Goal: Task Accomplishment & Management: Complete application form

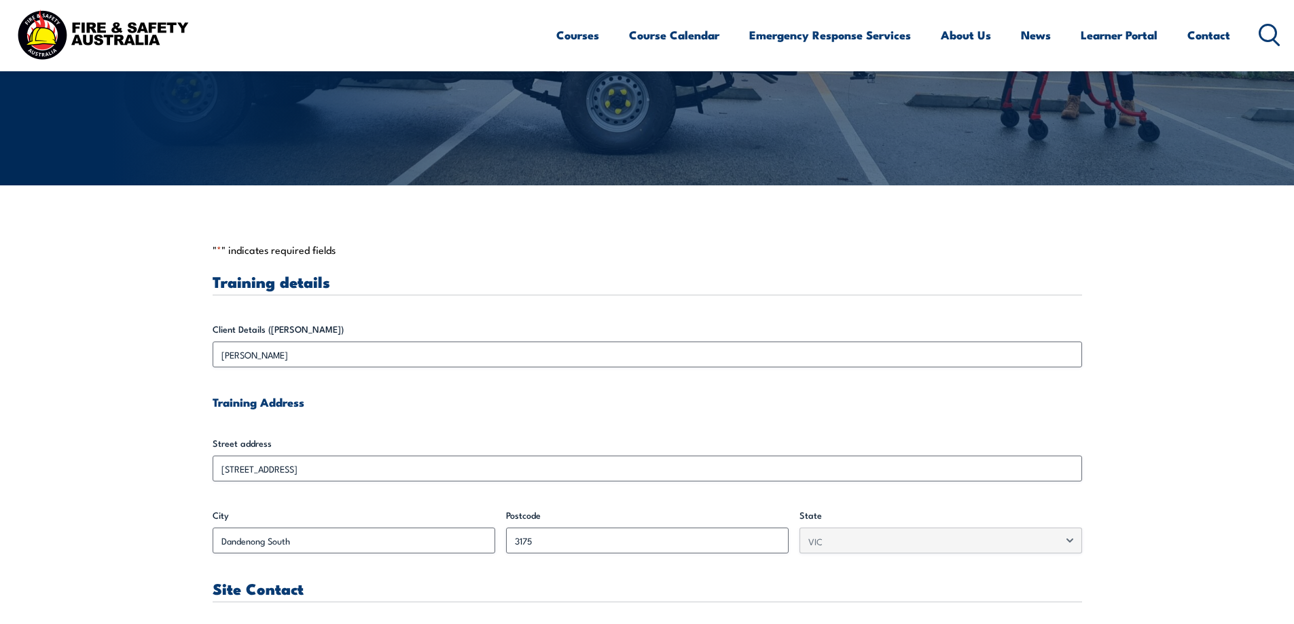
scroll to position [476, 0]
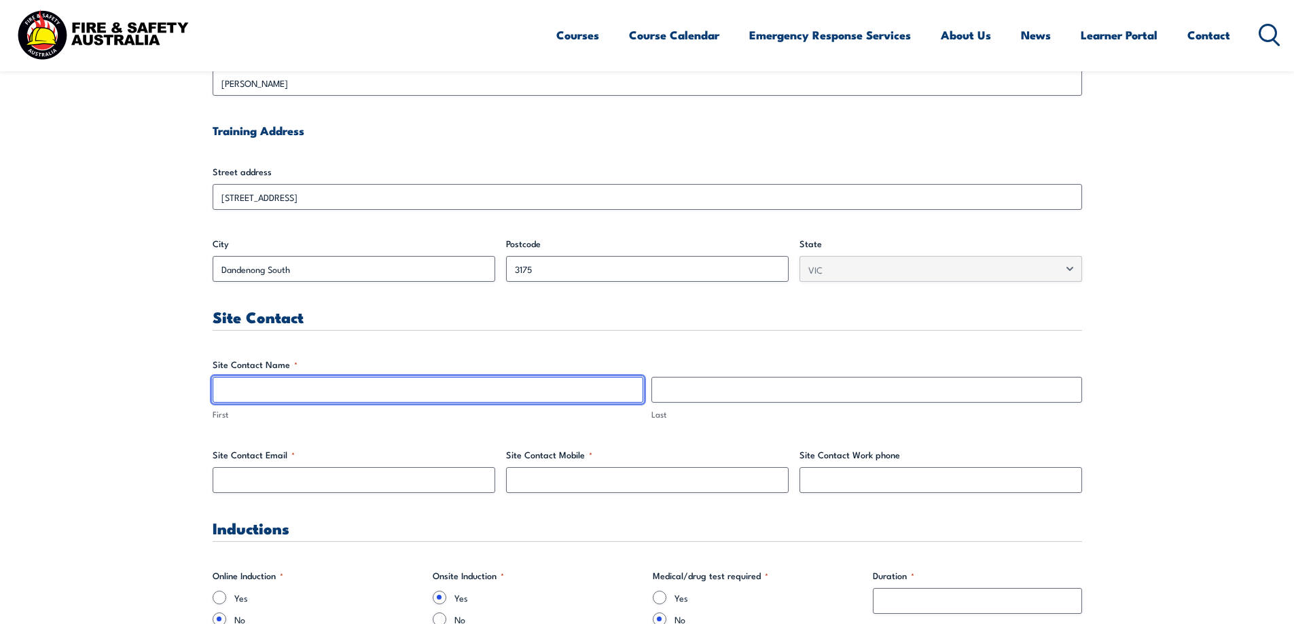
click at [246, 393] on input "First" at bounding box center [428, 390] width 431 height 26
type input "[PERSON_NAME]"
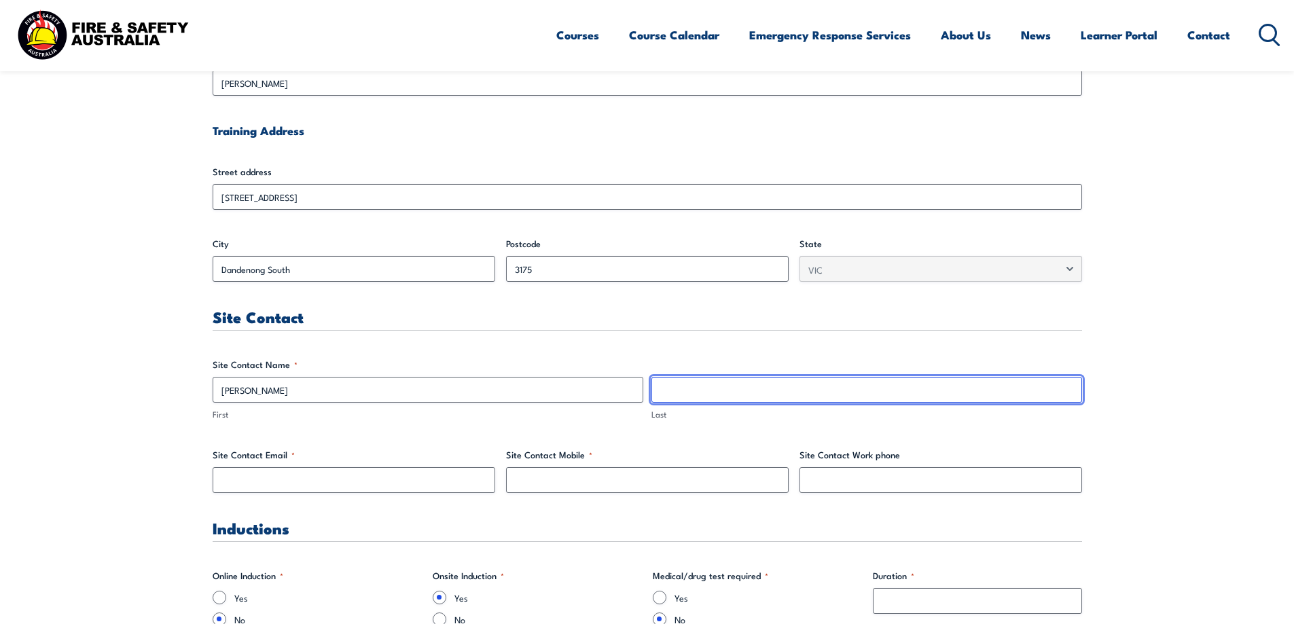
type input "Malhotra"
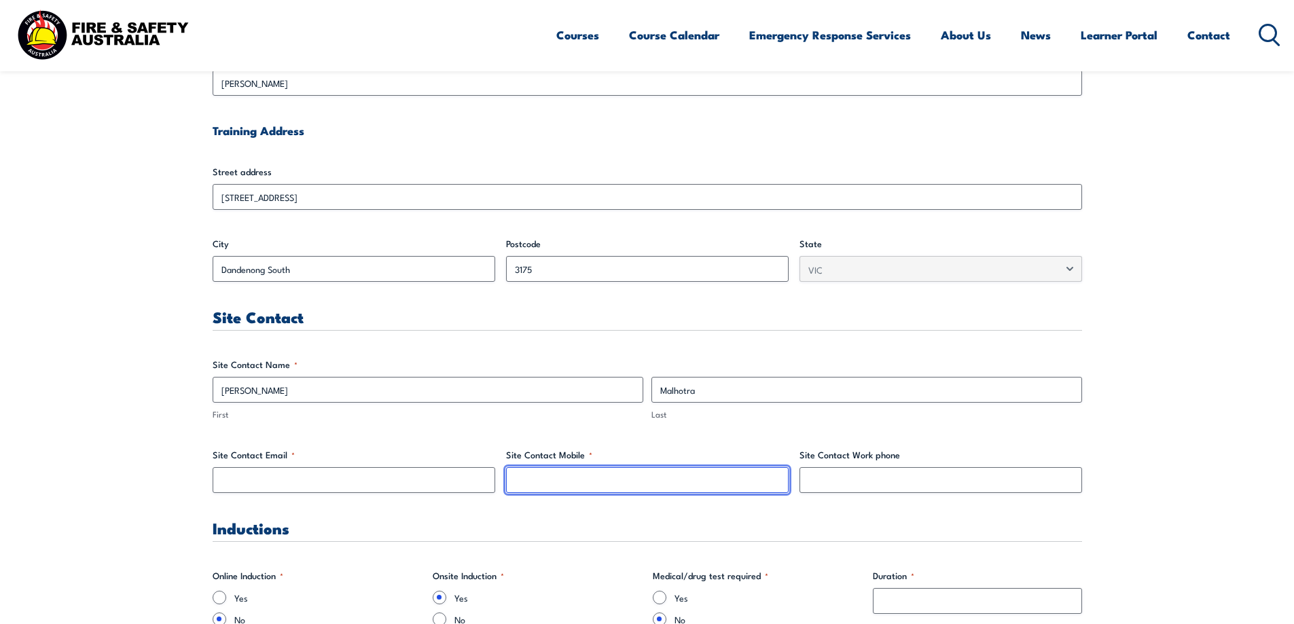
type input "0452034317"
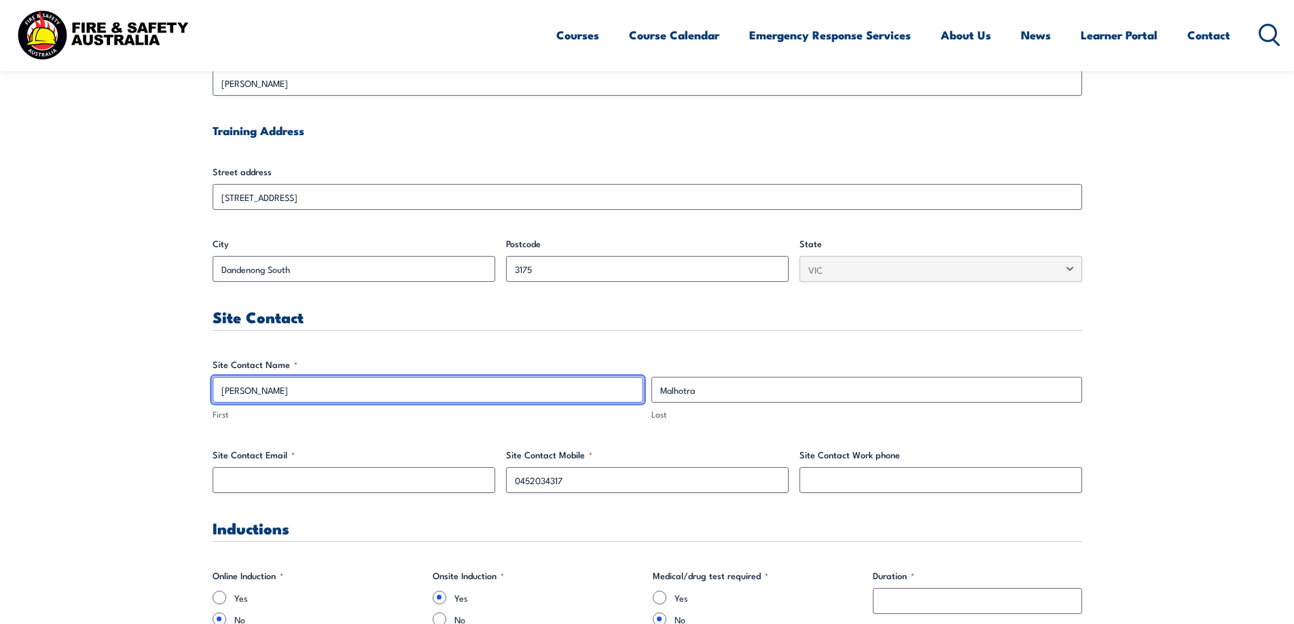
scroll to position [747, 0]
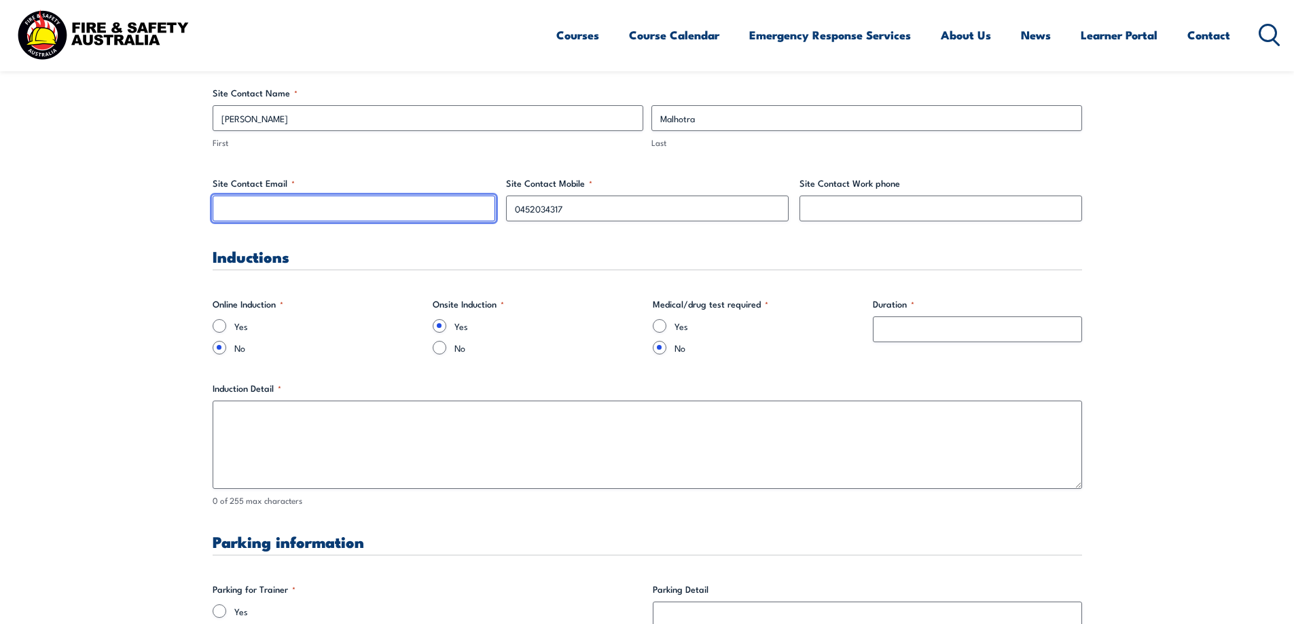
click at [267, 219] on input "Site Contact Email *" at bounding box center [354, 209] width 283 height 26
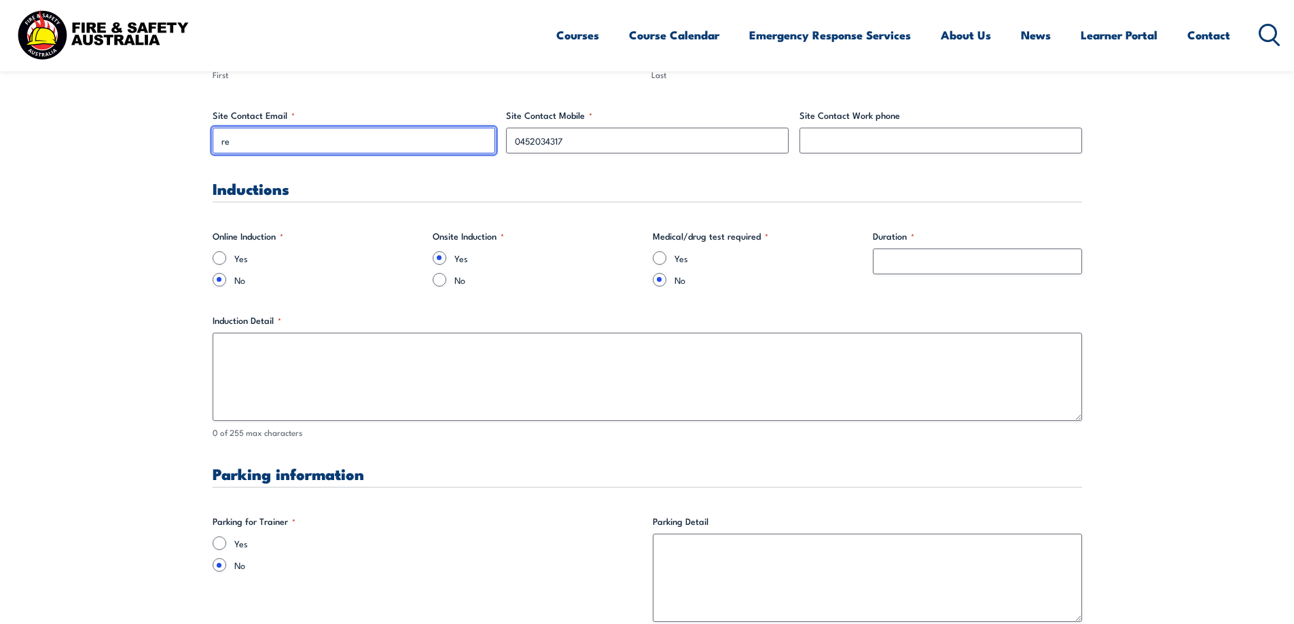
type input "re"
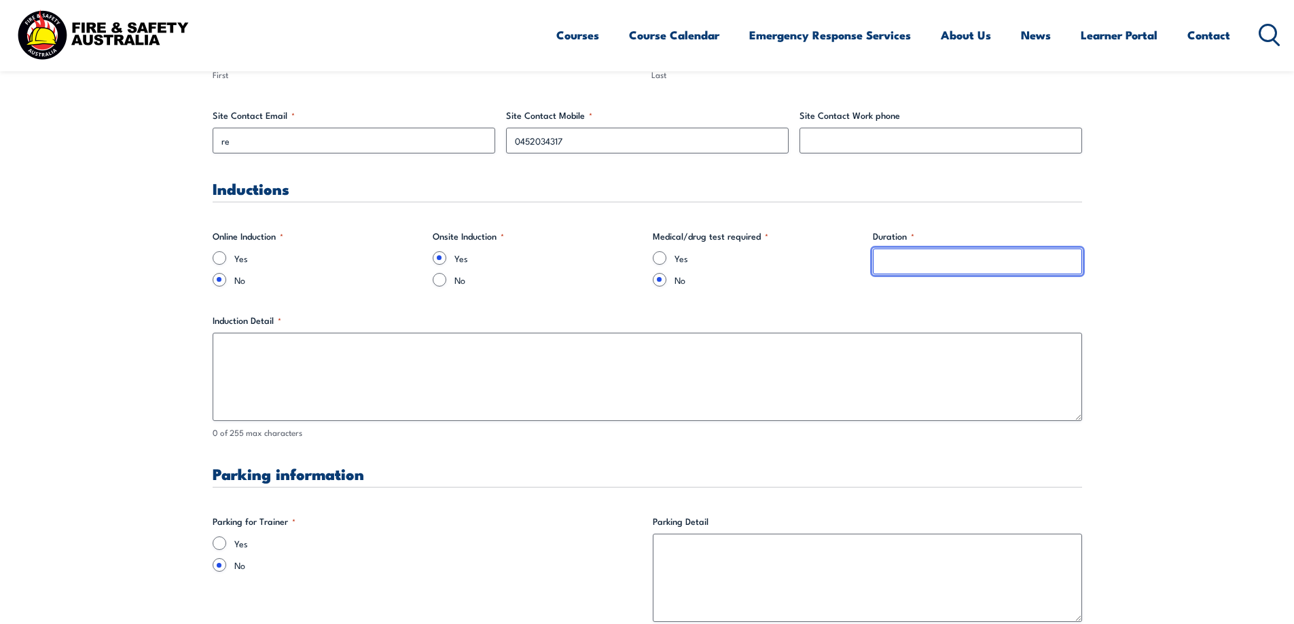
click at [919, 255] on input "Duration *" at bounding box center [977, 262] width 209 height 26
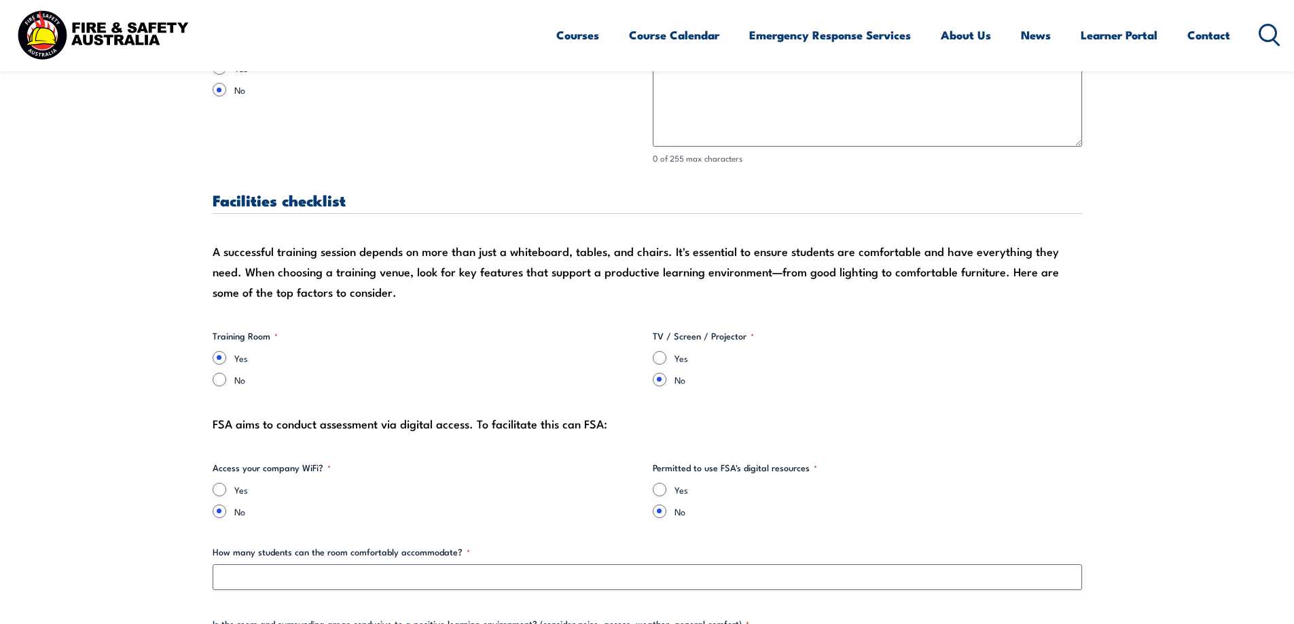
scroll to position [1359, 0]
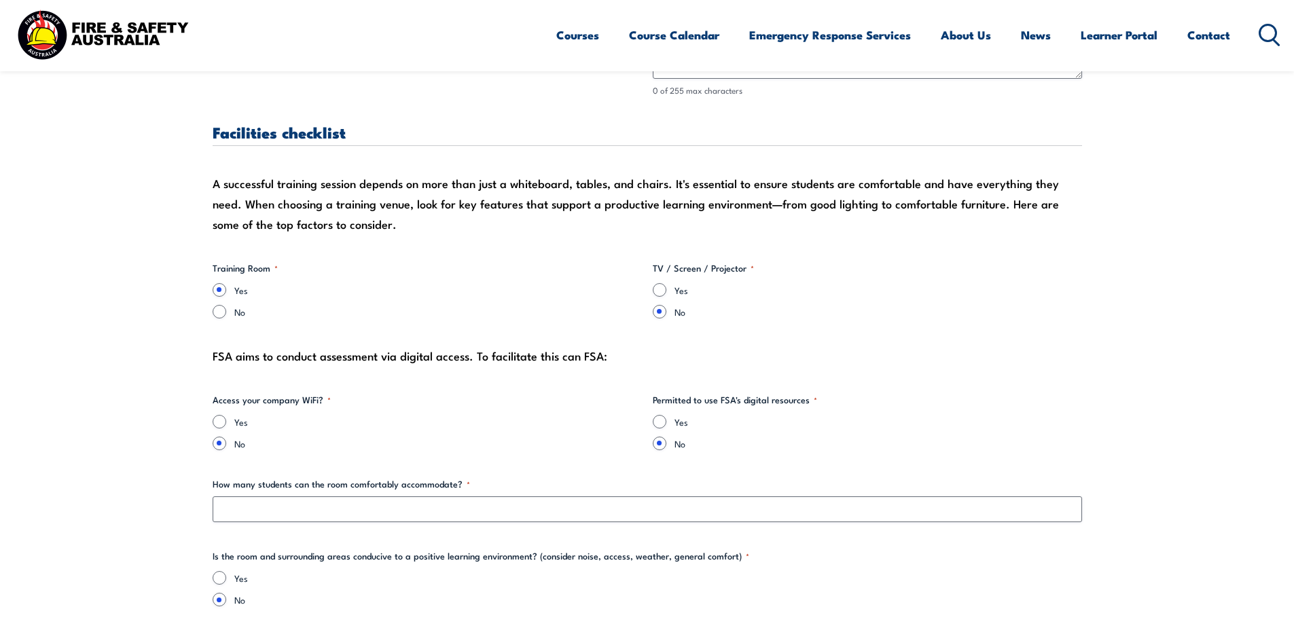
type input "8"
click at [663, 292] on input "Yes" at bounding box center [660, 290] width 14 height 14
radio input "true"
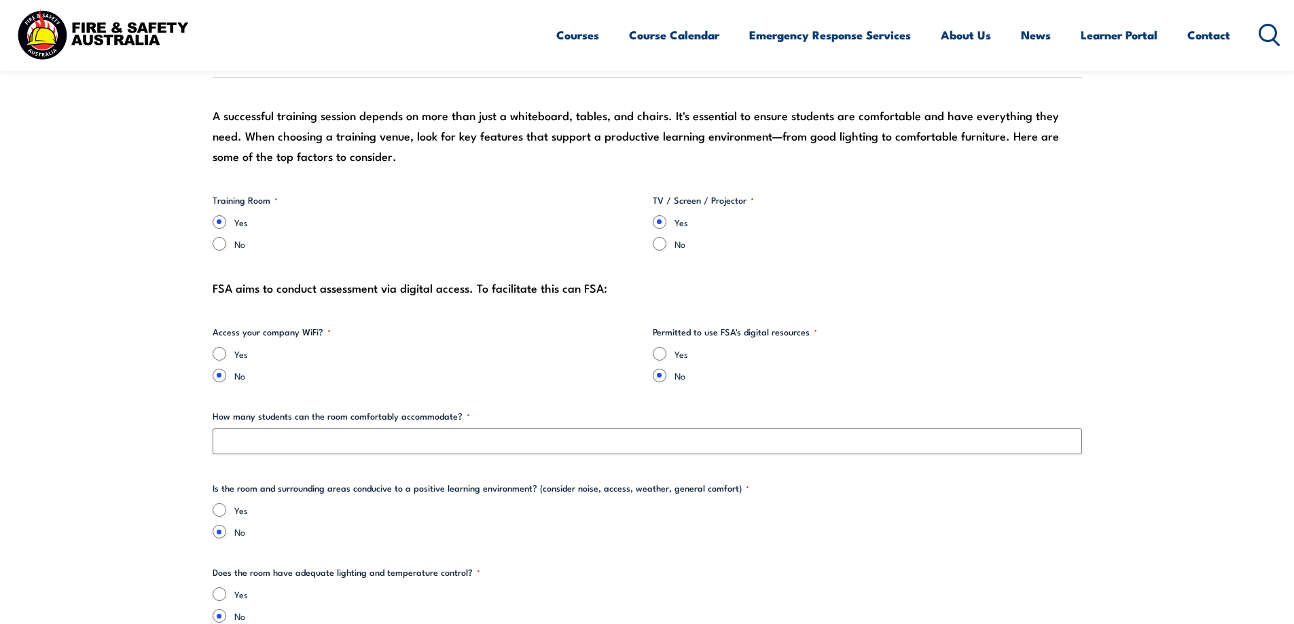
click at [226, 357] on div "Yes" at bounding box center [427, 354] width 429 height 14
click at [217, 348] on fieldset "Access your company WiFi? * Yes No" at bounding box center [427, 353] width 429 height 57
click at [222, 350] on input "Yes" at bounding box center [220, 354] width 14 height 14
radio input "true"
click at [660, 352] on input "Yes" at bounding box center [660, 354] width 14 height 14
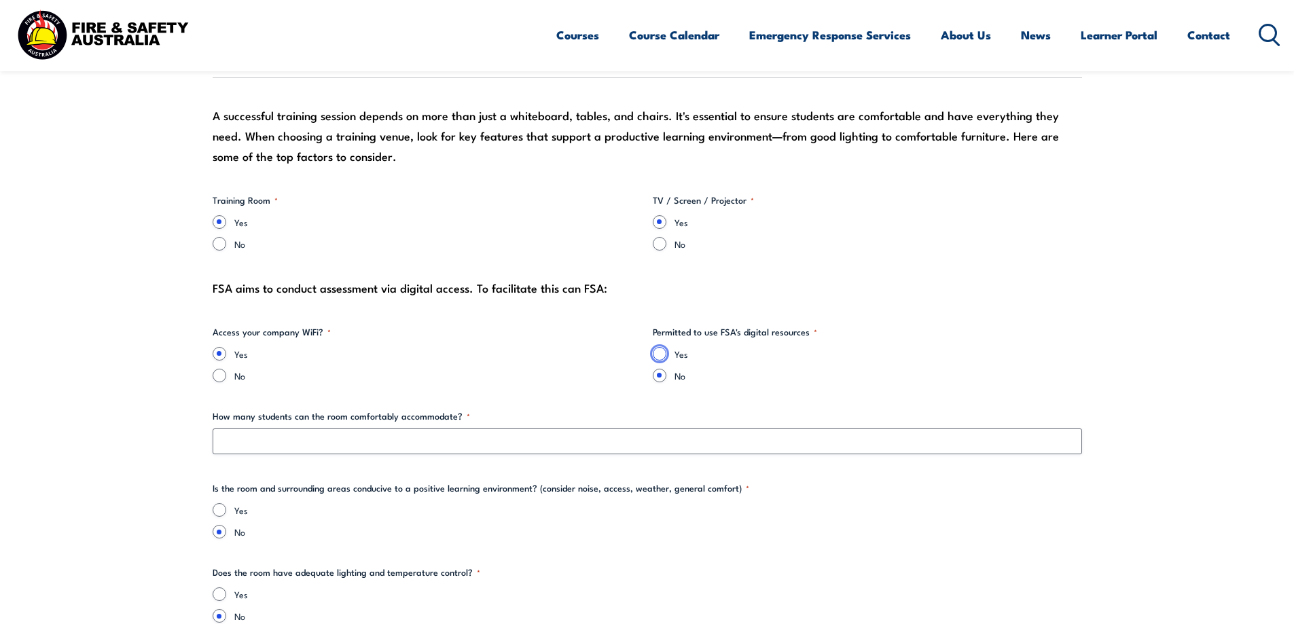
radio input "true"
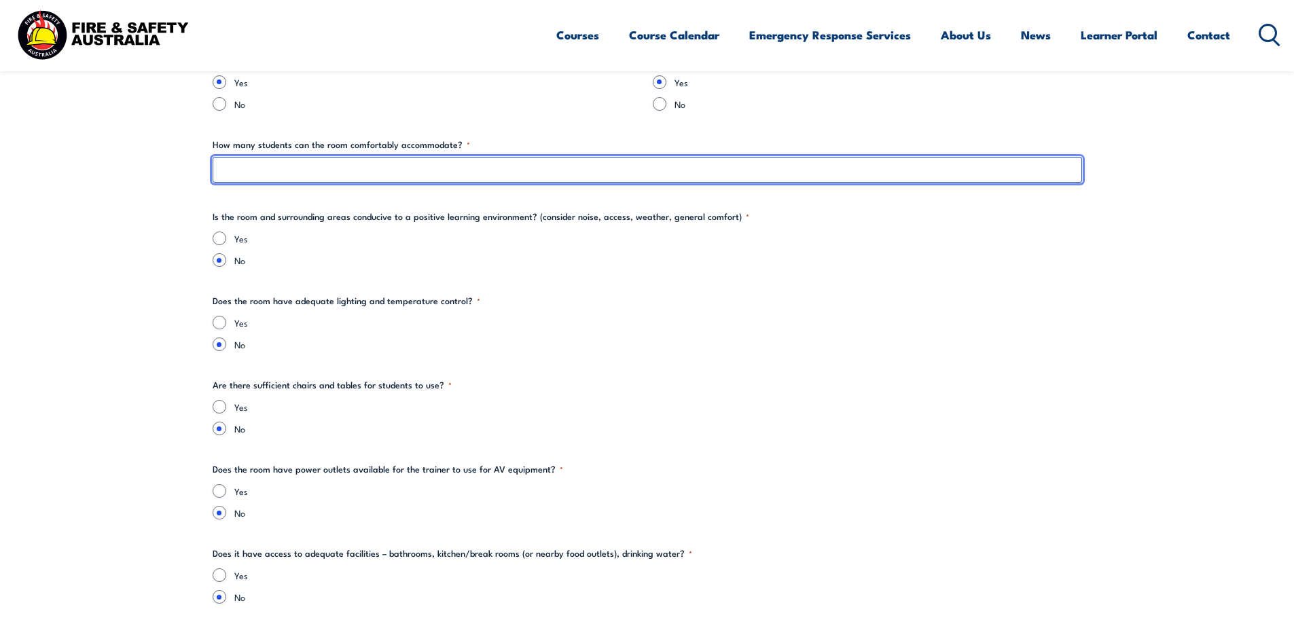
click at [348, 173] on input "How many students can the room comfortably accommodate? *" at bounding box center [648, 170] width 870 height 26
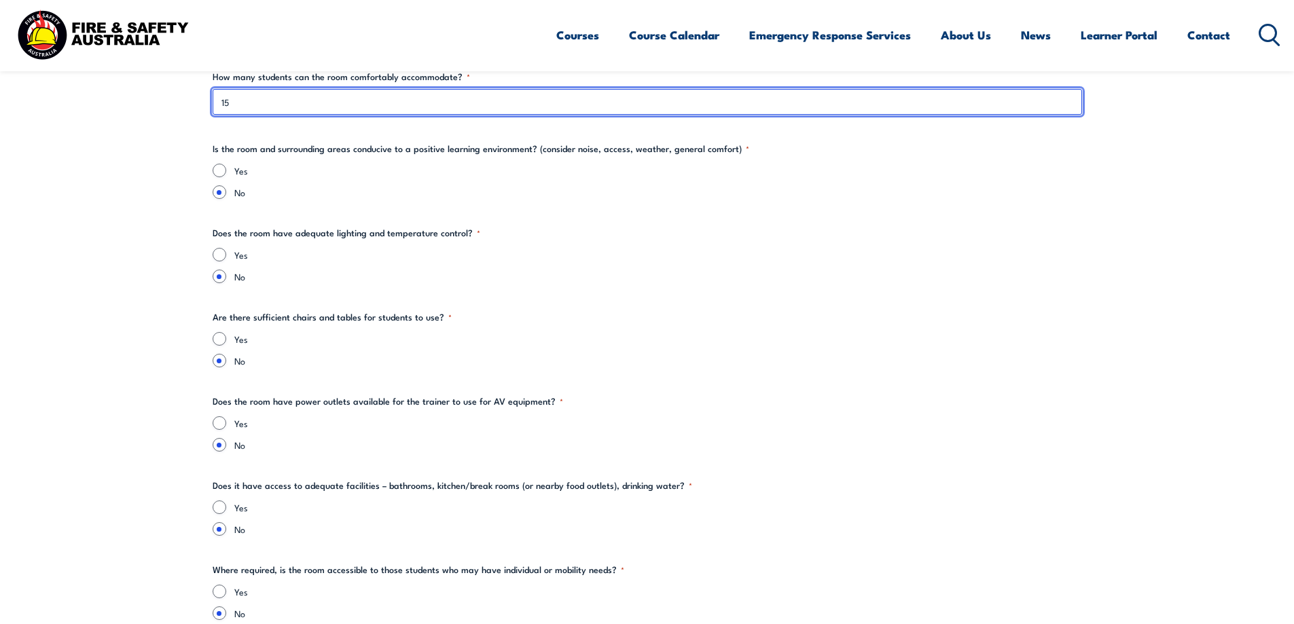
type input "15"
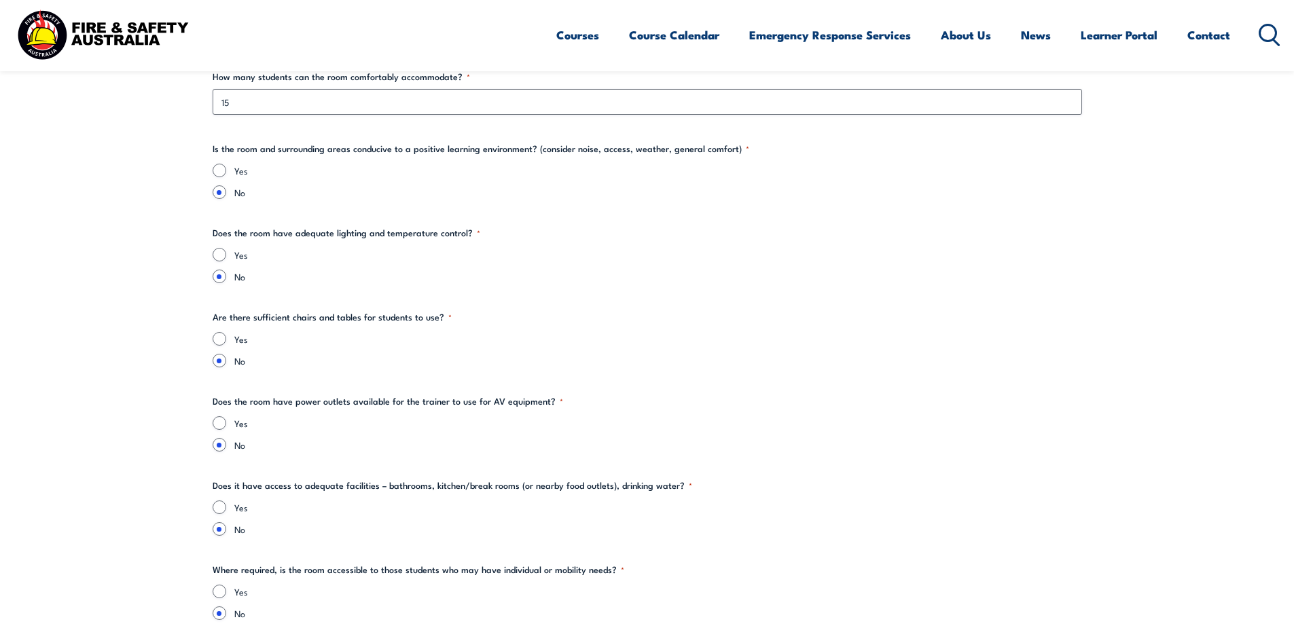
click at [230, 172] on div "Yes" at bounding box center [648, 171] width 870 height 14
click at [221, 169] on input "Yes" at bounding box center [220, 171] width 14 height 14
radio input "true"
click at [221, 256] on input "Yes" at bounding box center [220, 255] width 14 height 14
radio input "true"
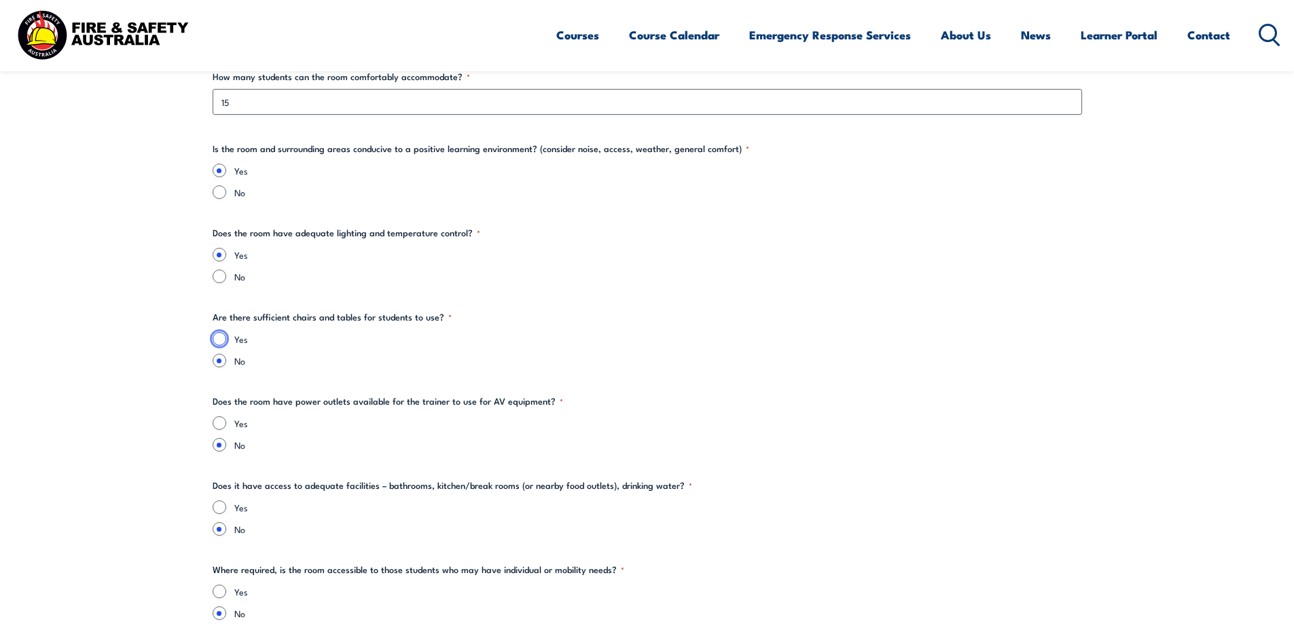
drag, startPoint x: 215, startPoint y: 339, endPoint x: 222, endPoint y: 336, distance: 7.3
click at [216, 339] on input "Yes" at bounding box center [220, 339] width 14 height 14
radio input "true"
click at [213, 421] on input "Yes" at bounding box center [220, 424] width 14 height 14
radio input "true"
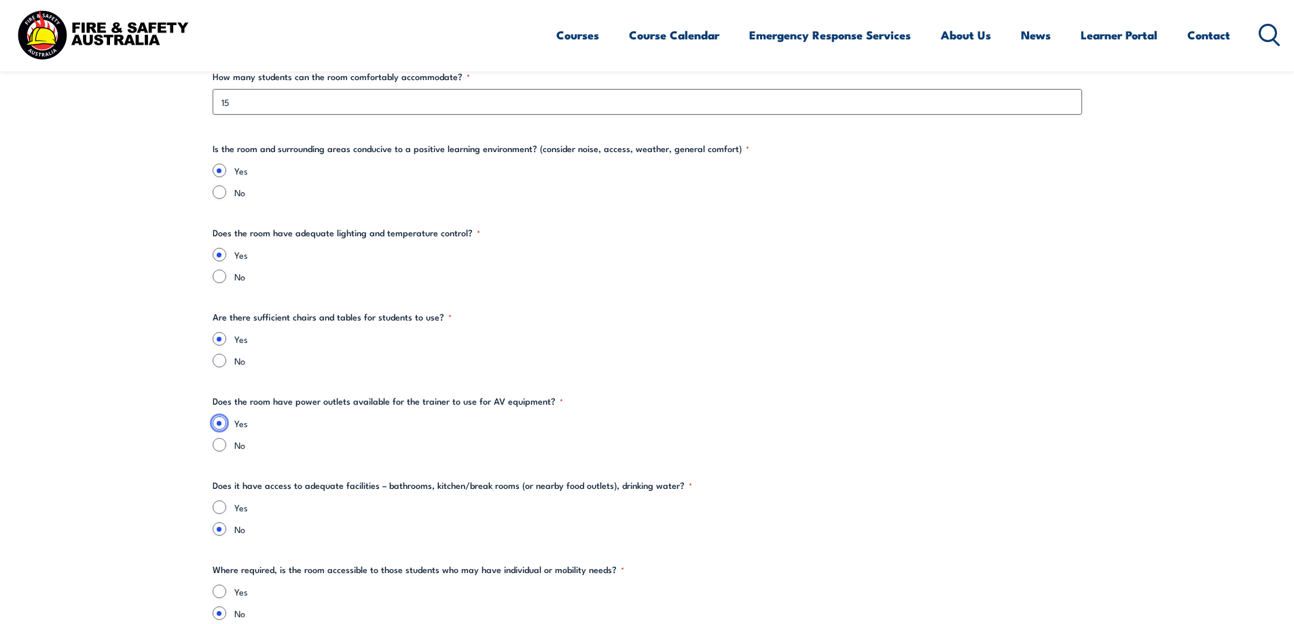
scroll to position [2038, 0]
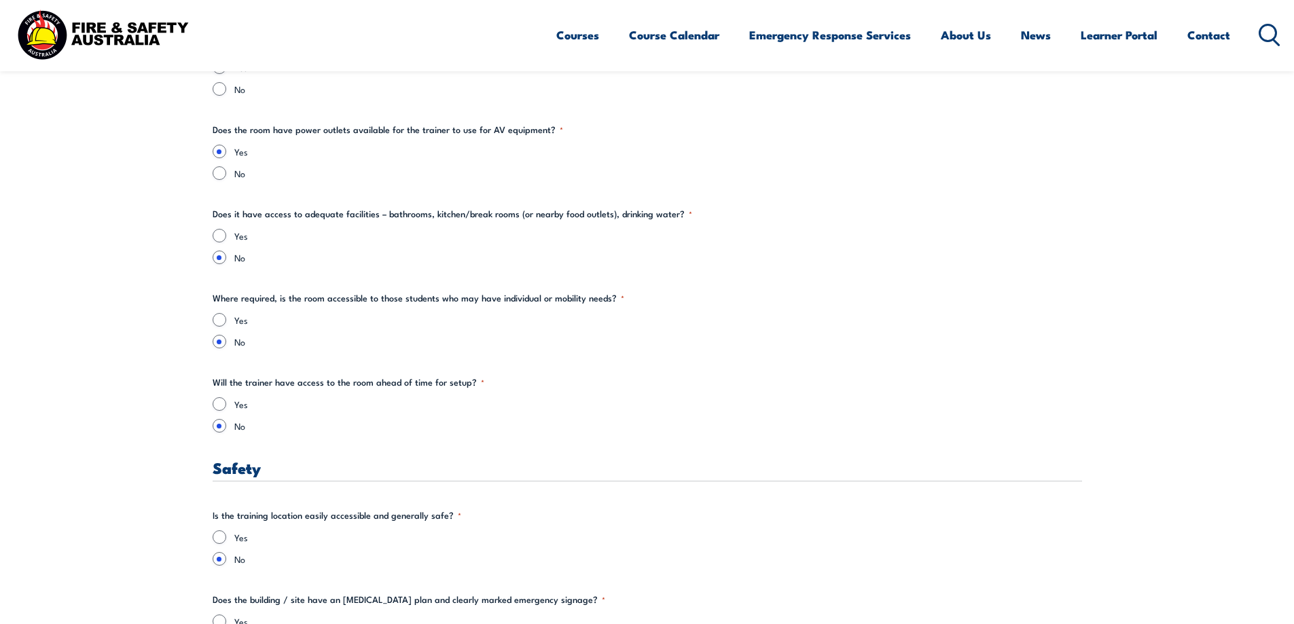
click at [226, 241] on div "Yes" at bounding box center [648, 236] width 870 height 14
click at [218, 241] on input "Yes" at bounding box center [220, 236] width 14 height 14
radio input "true"
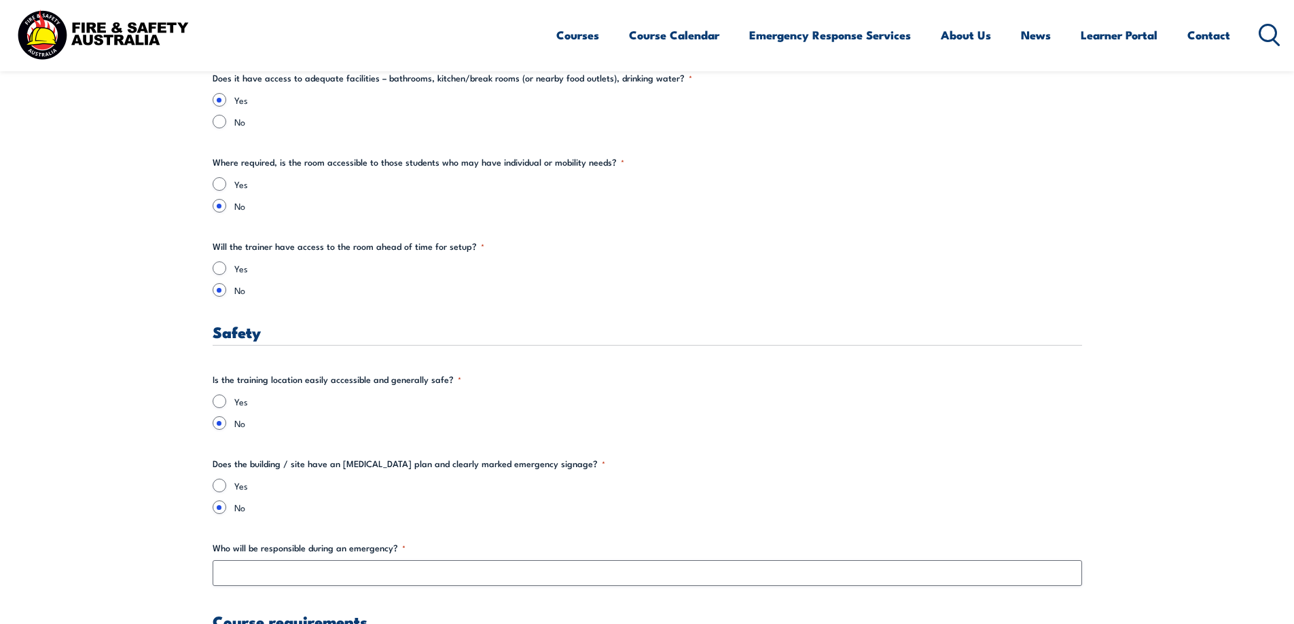
click at [224, 264] on fieldset "Will the trainer have access to the room ahead of time for setup? * Yes No" at bounding box center [648, 268] width 870 height 57
click at [224, 264] on input "Yes" at bounding box center [220, 269] width 14 height 14
radio input "true"
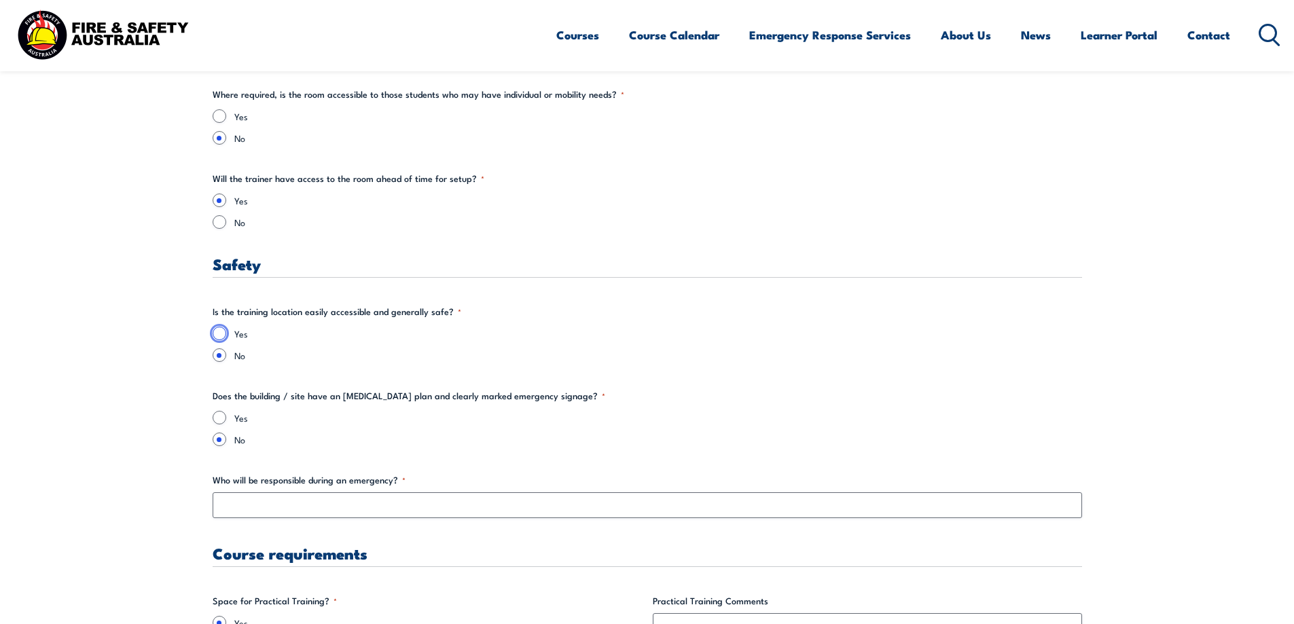
click at [225, 334] on input "Yes" at bounding box center [220, 334] width 14 height 14
radio input "true"
click at [215, 422] on input "Yes" at bounding box center [220, 418] width 14 height 14
radio input "true"
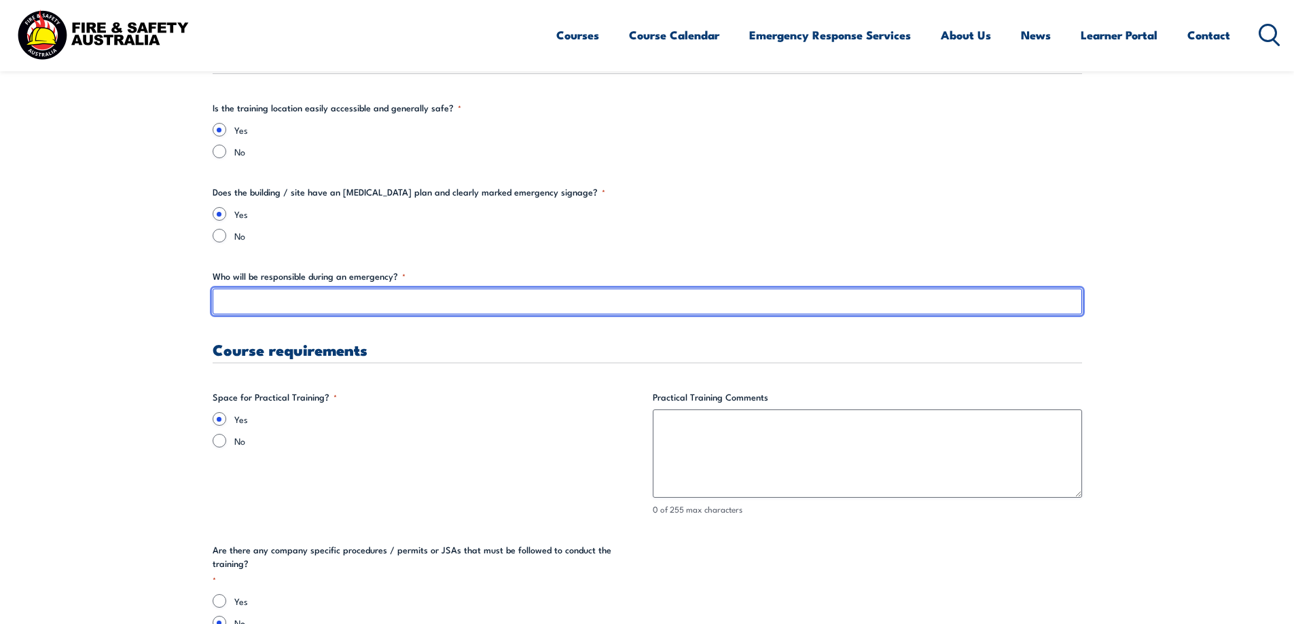
click at [262, 296] on input "Who will be responsible during an emergency? *" at bounding box center [648, 302] width 870 height 26
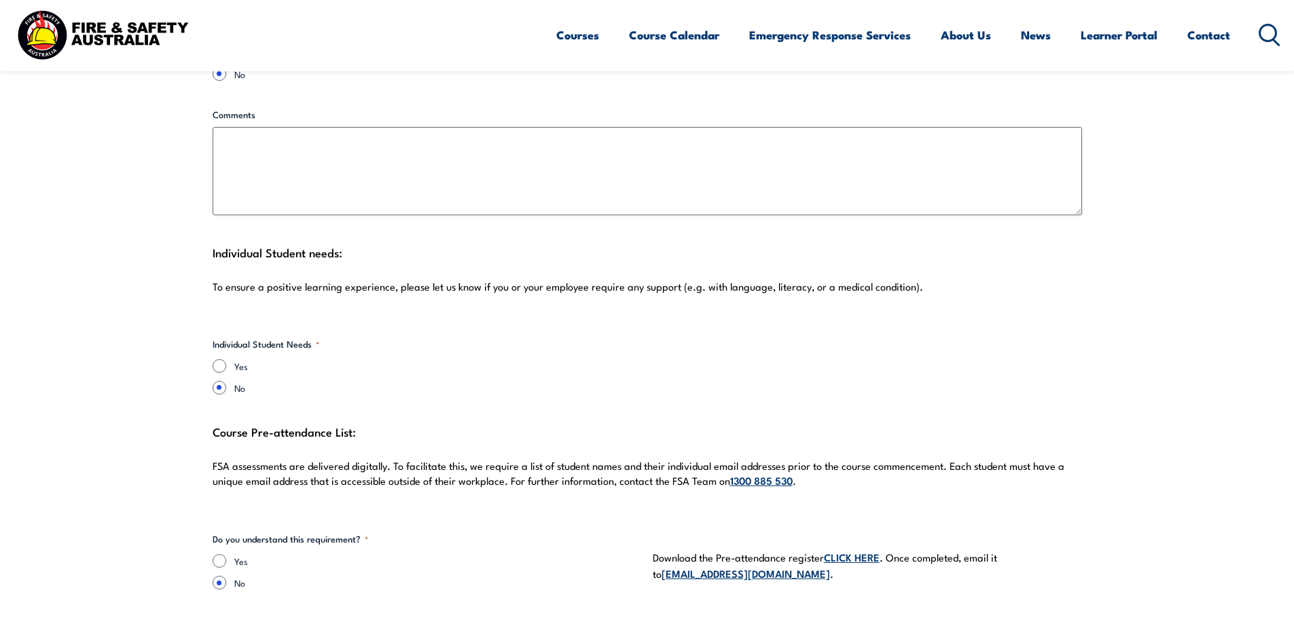
scroll to position [3737, 0]
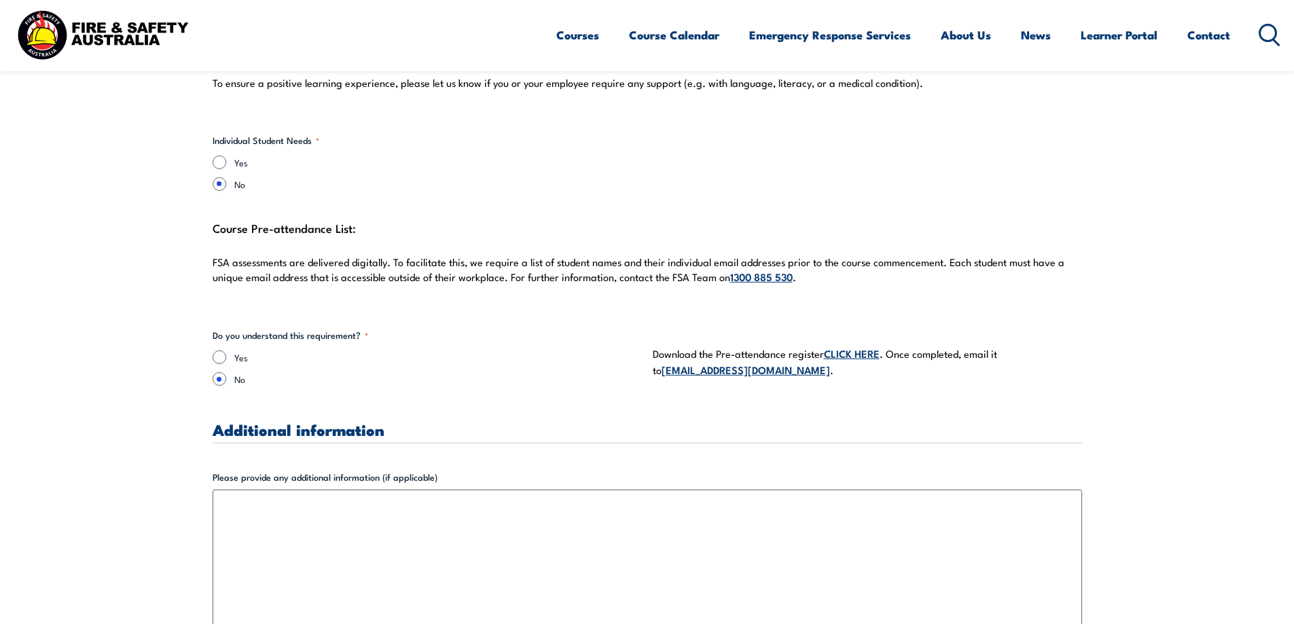
type input "[PERSON_NAME]"
click at [221, 351] on input "Yes" at bounding box center [220, 358] width 14 height 14
radio input "true"
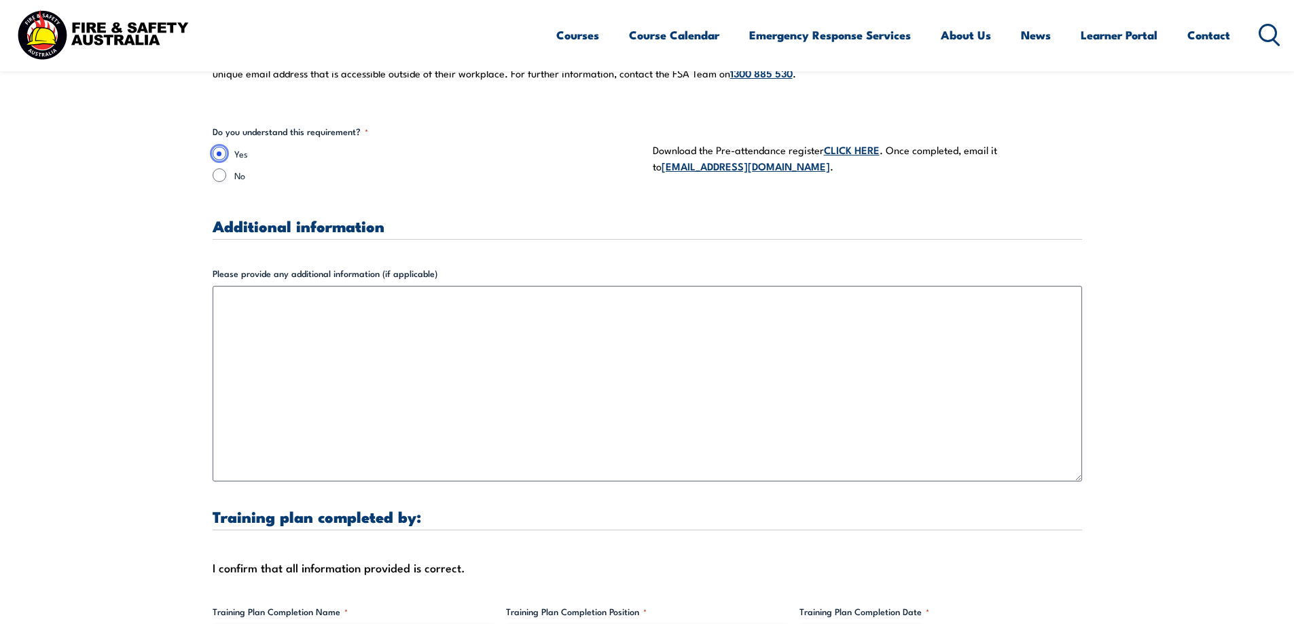
scroll to position [4145, 0]
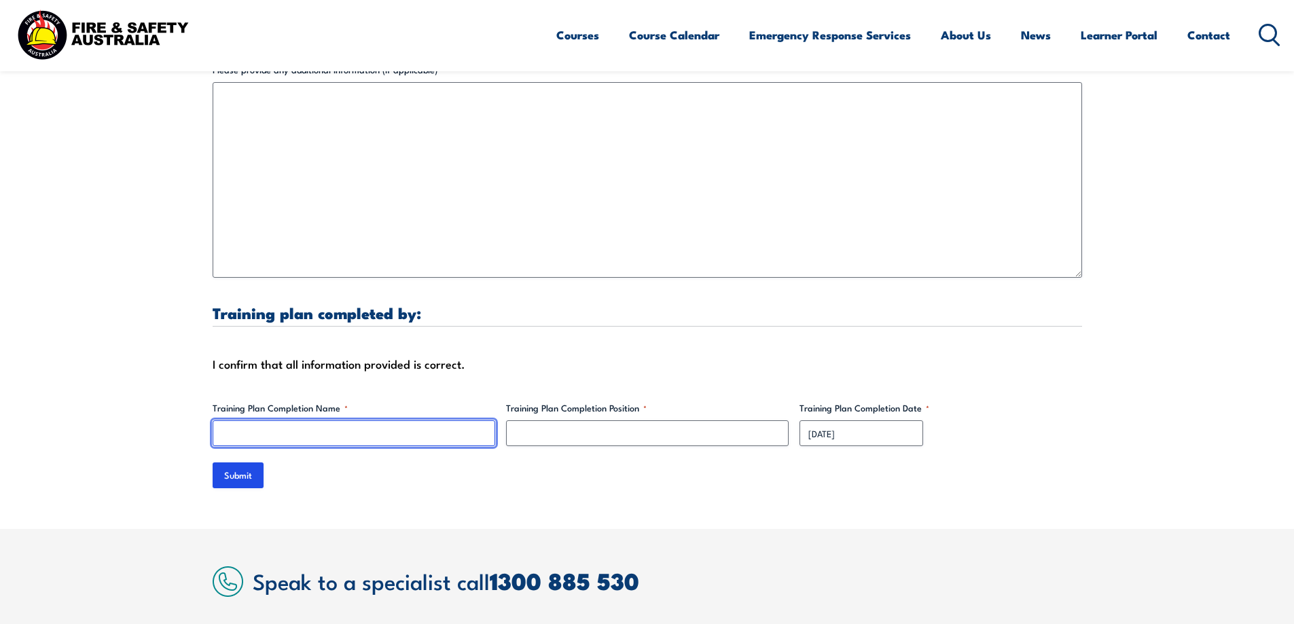
click at [286, 425] on input "Training Plan Completion Name *" at bounding box center [354, 434] width 283 height 26
type input "[PERSON_NAME]"
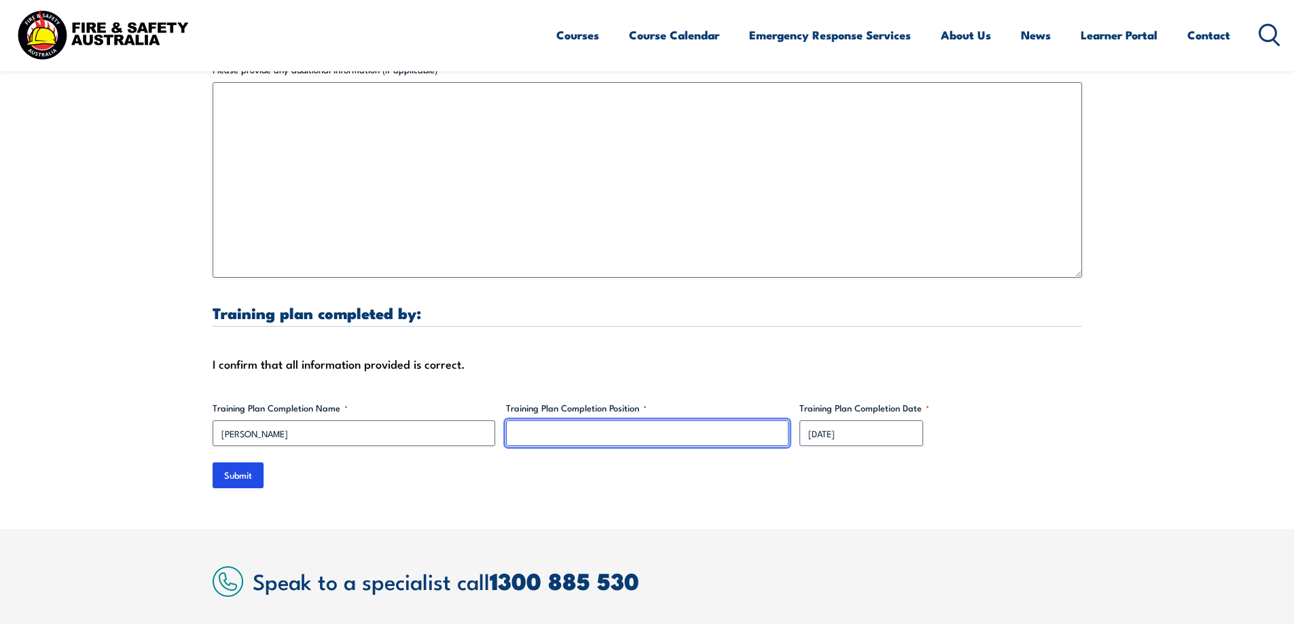
click at [551, 421] on input "Training Plan Completion Position *" at bounding box center [647, 434] width 283 height 26
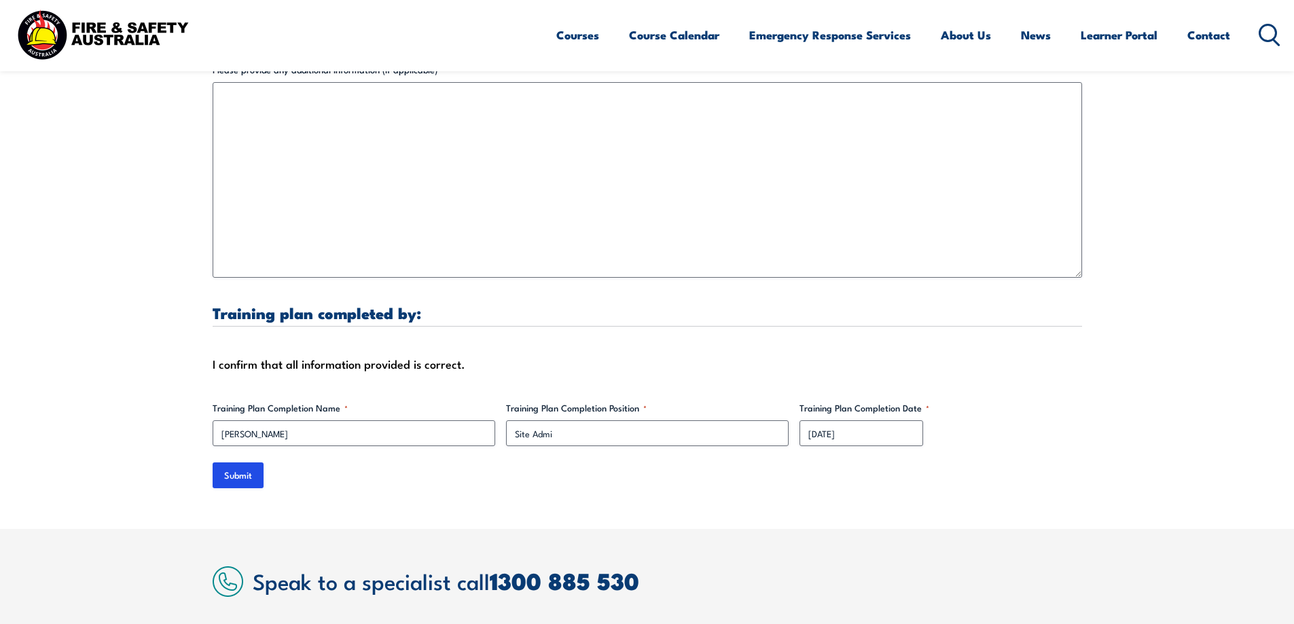
scroll to position [4077, 0]
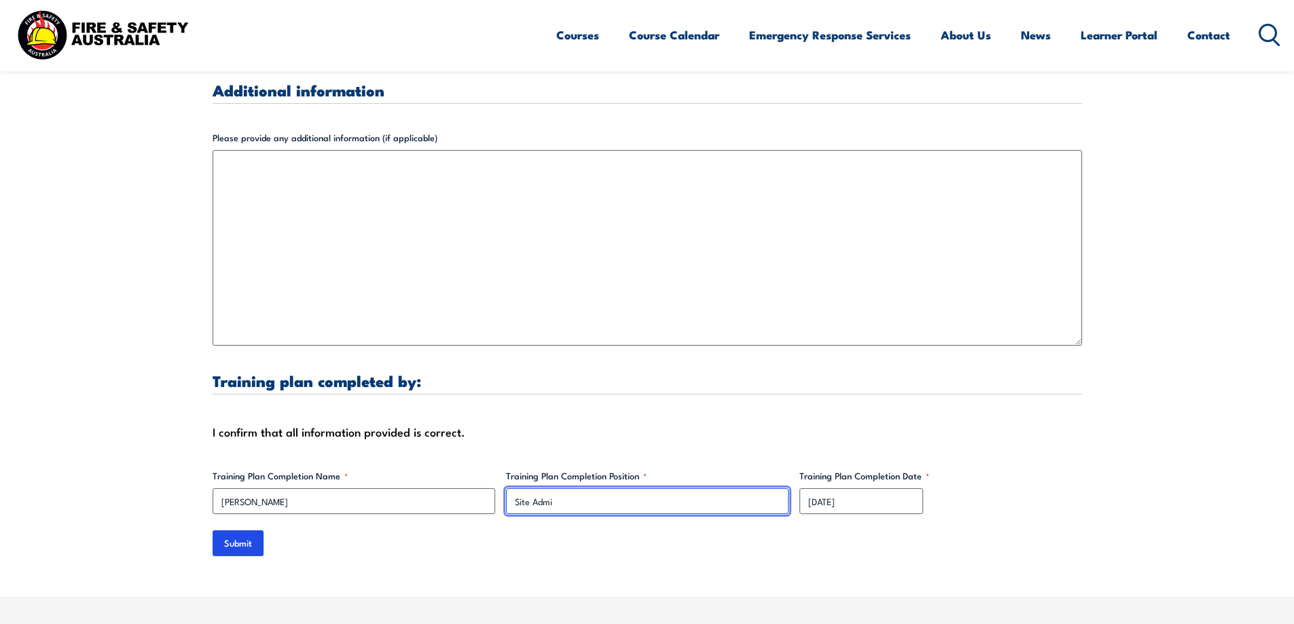
click at [576, 489] on input "Site Admi" at bounding box center [647, 502] width 283 height 26
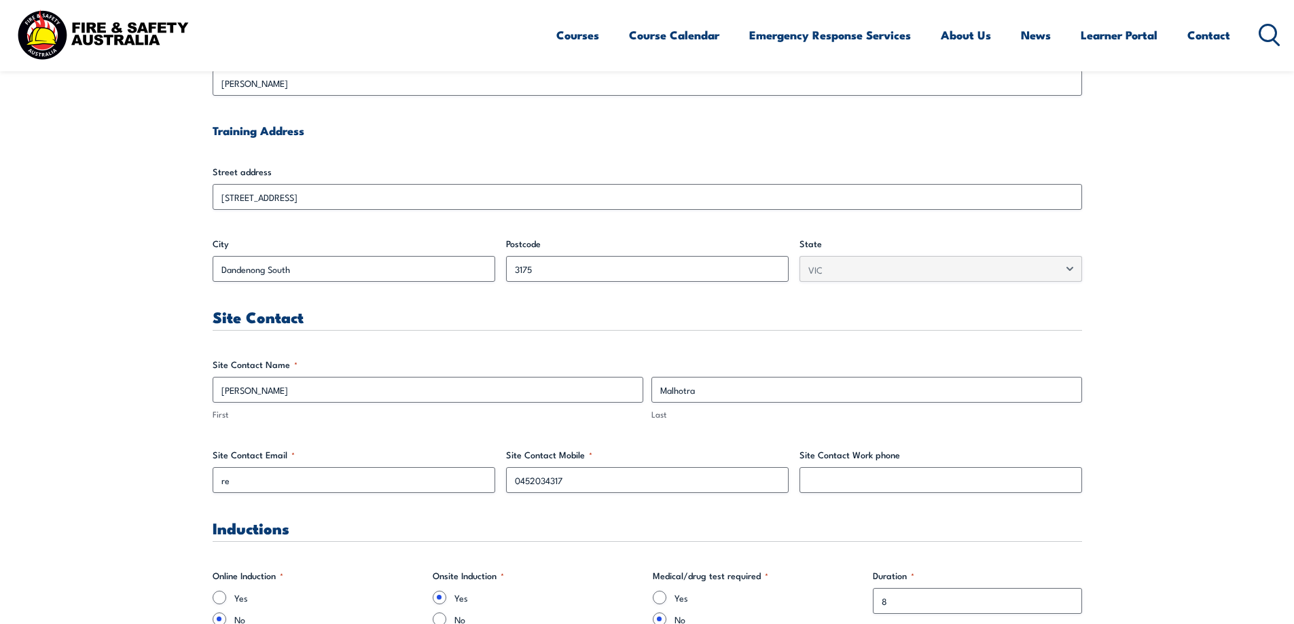
scroll to position [544, 0]
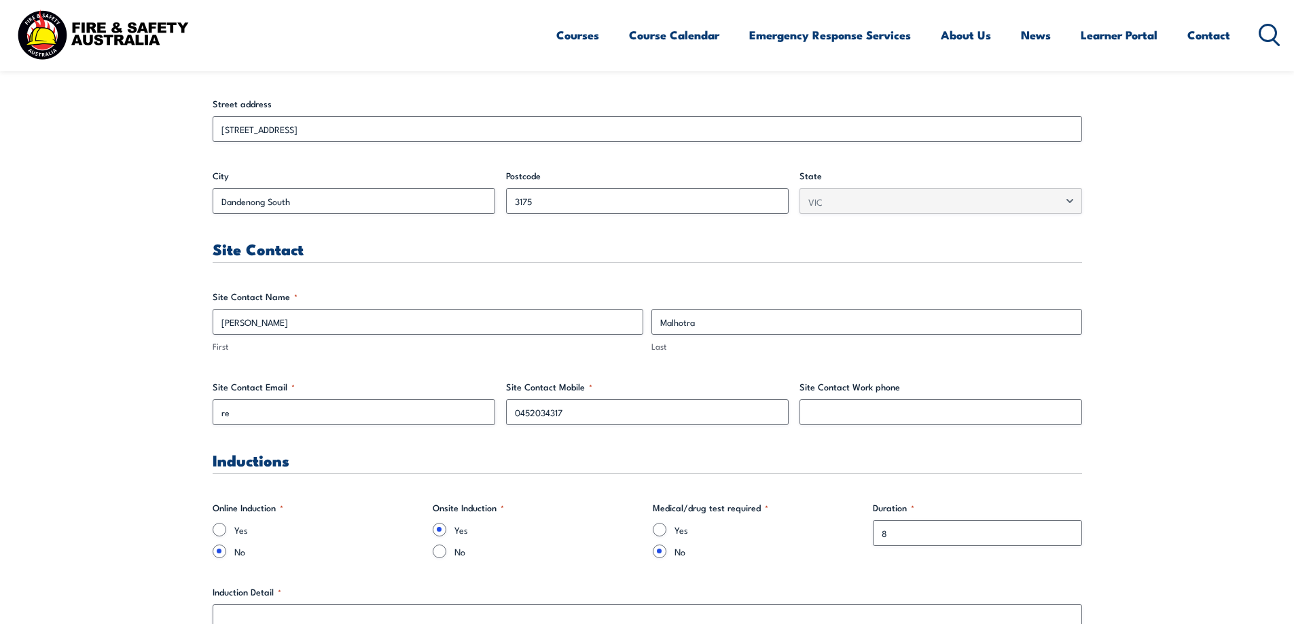
type input "Site Admin"
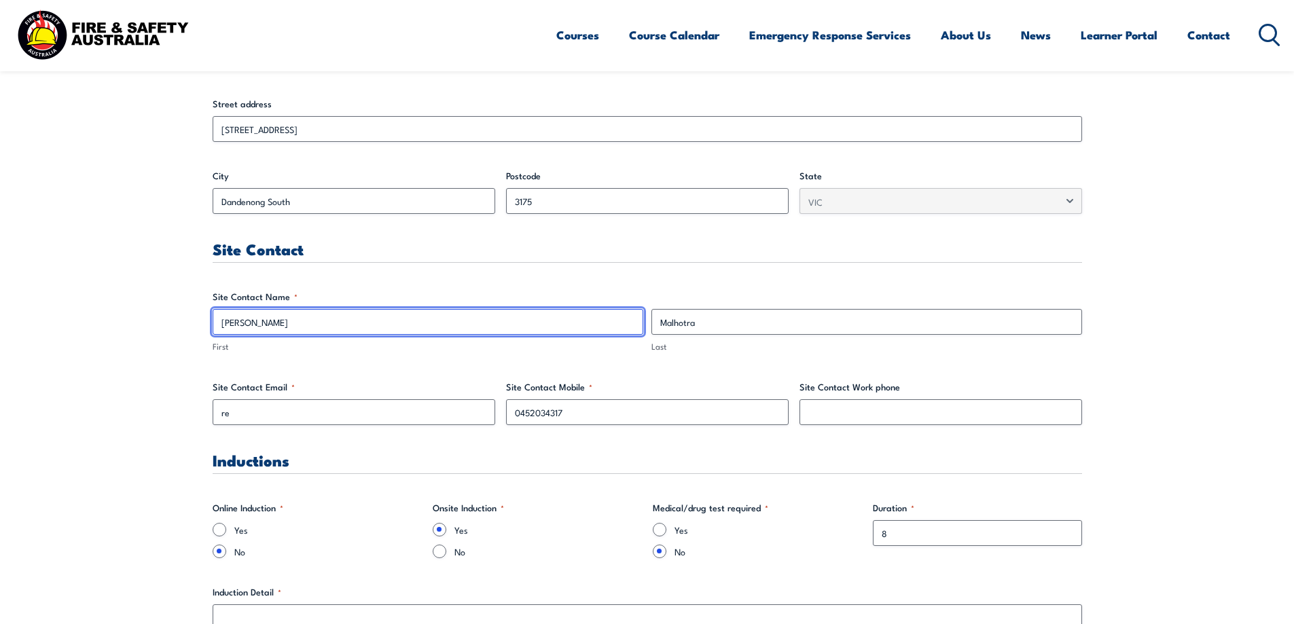
click at [264, 327] on input "[PERSON_NAME]" at bounding box center [428, 322] width 431 height 26
type input "R"
drag, startPoint x: 351, startPoint y: 326, endPoint x: 178, endPoint y: 325, distance: 172.6
type input "[PERSON_NAME][EMAIL_ADDRESS][PERSON_NAME][DOMAIN_NAME]"
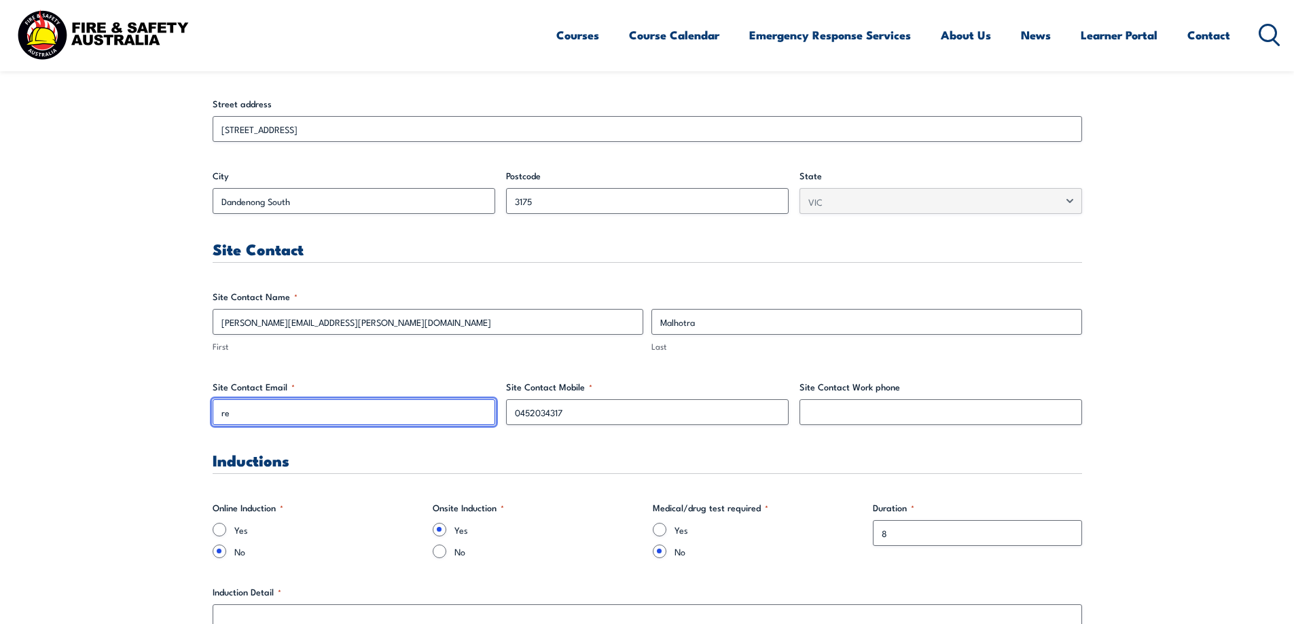
drag, startPoint x: 244, startPoint y: 409, endPoint x: 206, endPoint y: 416, distance: 38.7
paste input "[EMAIL_ADDRESS][DOMAIN_NAME]"
type input "[PERSON_NAME][EMAIL_ADDRESS][PERSON_NAME][DOMAIN_NAME]"
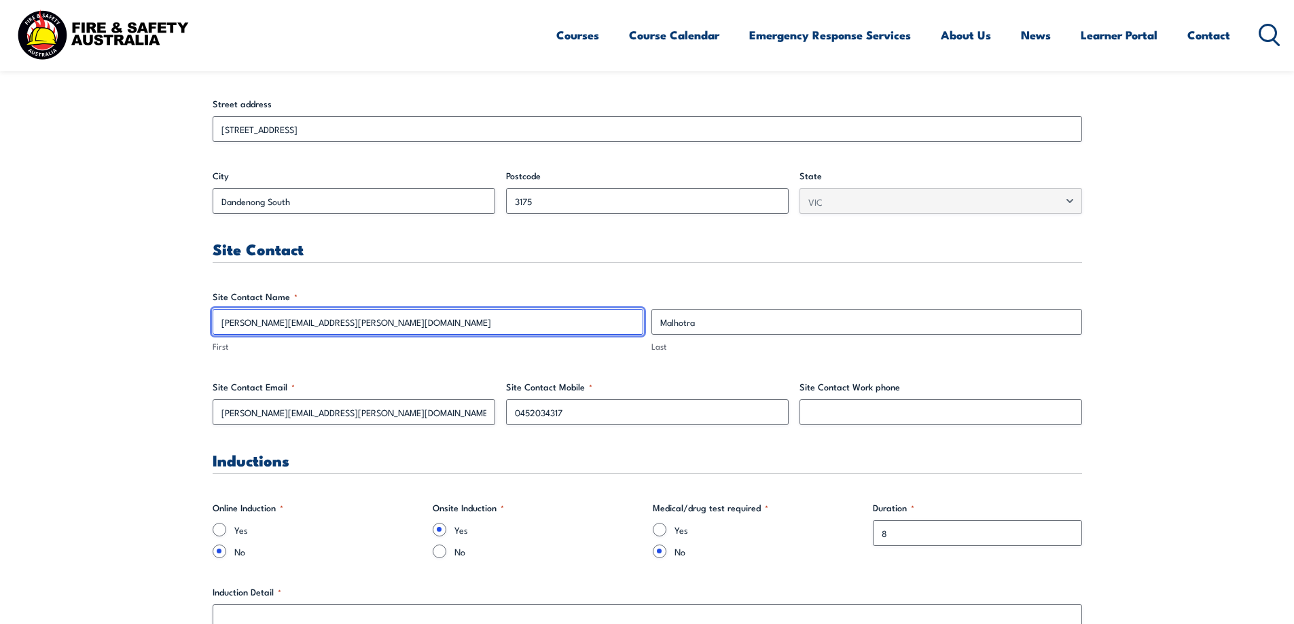
drag, startPoint x: 349, startPoint y: 323, endPoint x: 186, endPoint y: 323, distance: 162.4
type input "[PERSON_NAME]"
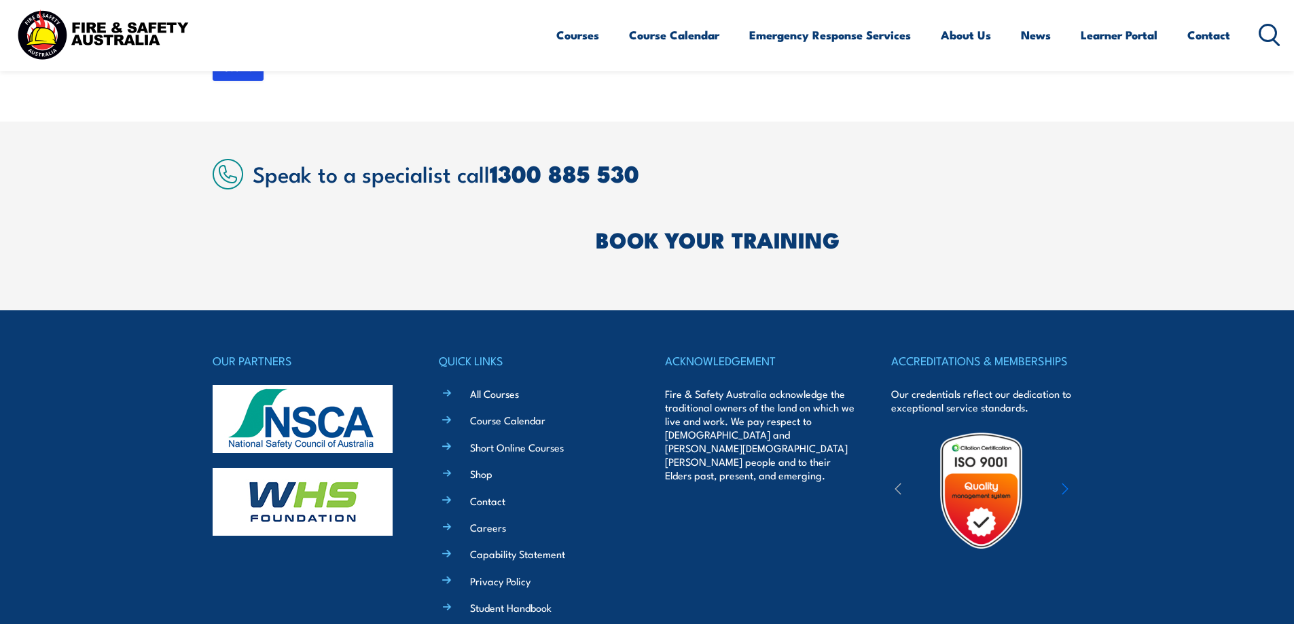
scroll to position [4213, 0]
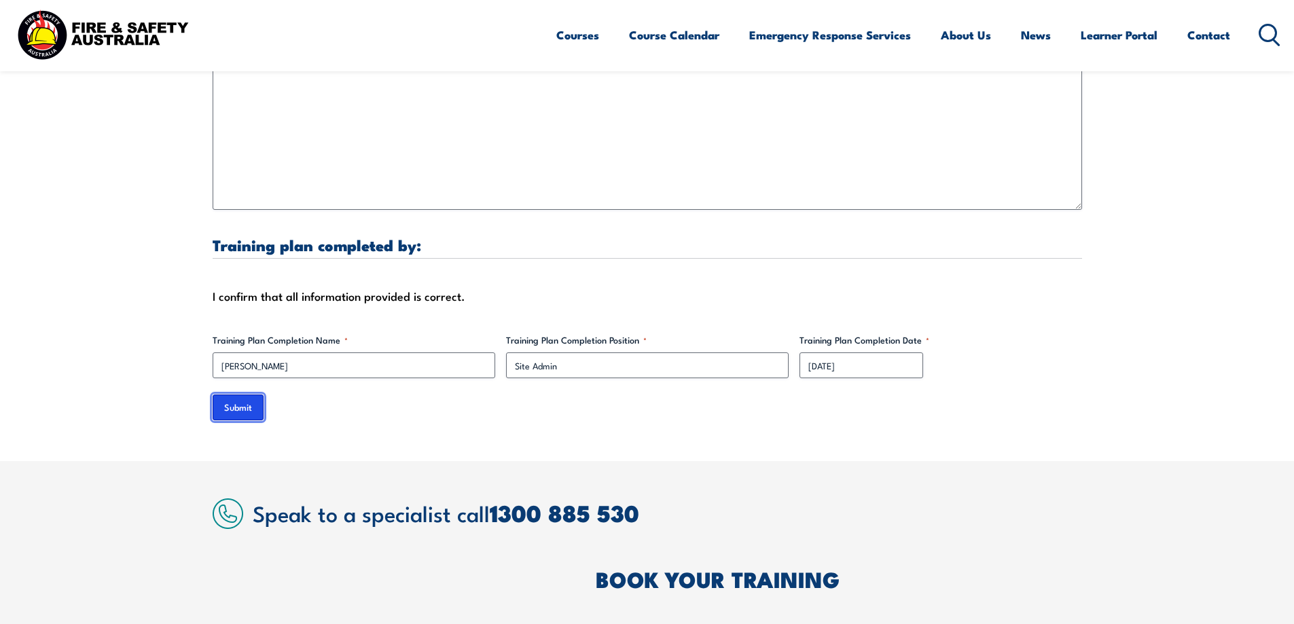
click at [235, 395] on input "Submit" at bounding box center [238, 408] width 51 height 26
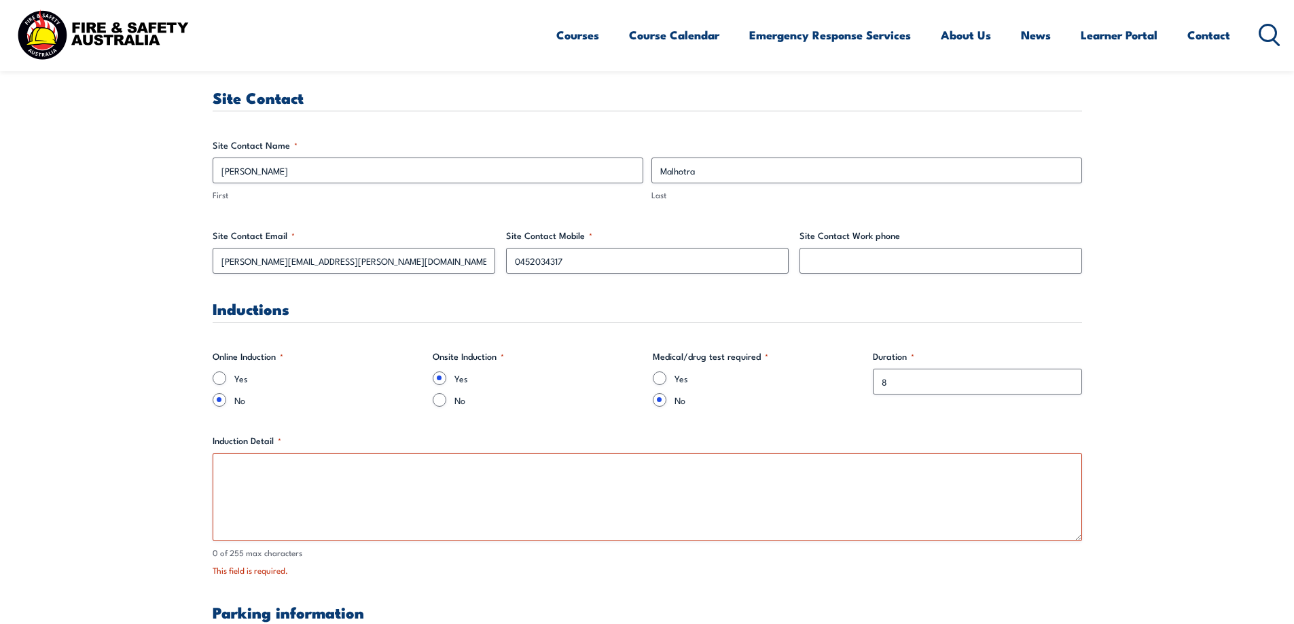
scroll to position [883, 0]
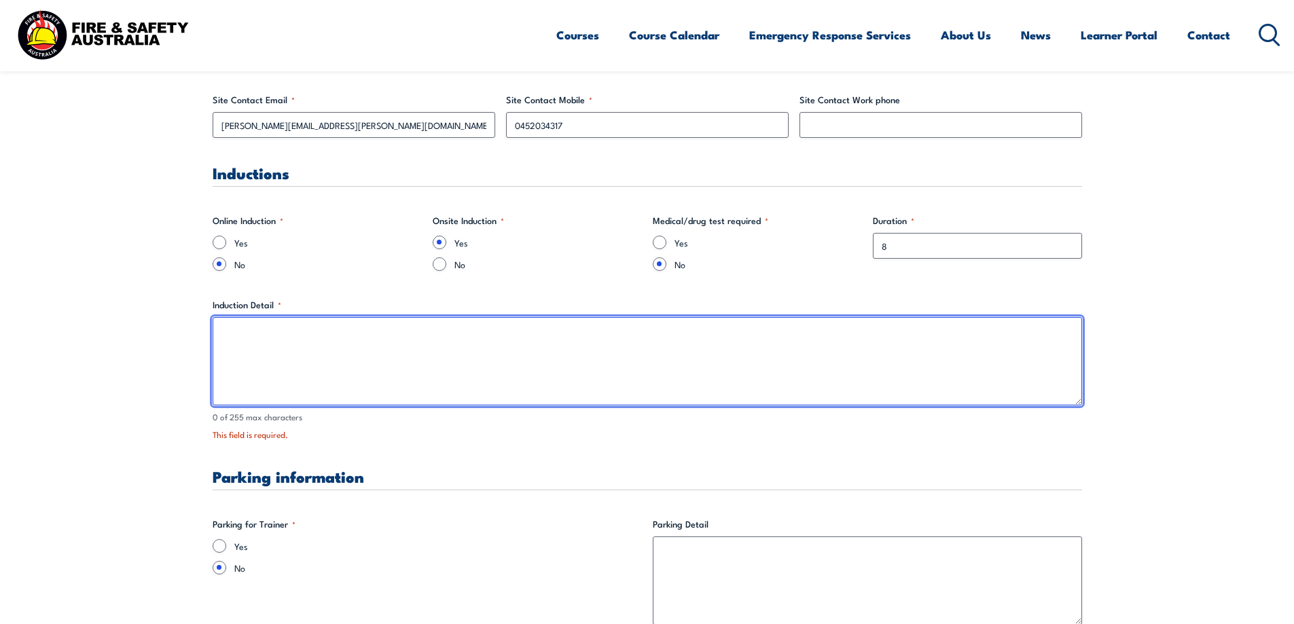
click at [311, 358] on textarea "Induction Detail *" at bounding box center [648, 361] width 870 height 88
click at [330, 354] on textarea "NA" at bounding box center [648, 361] width 870 height 88
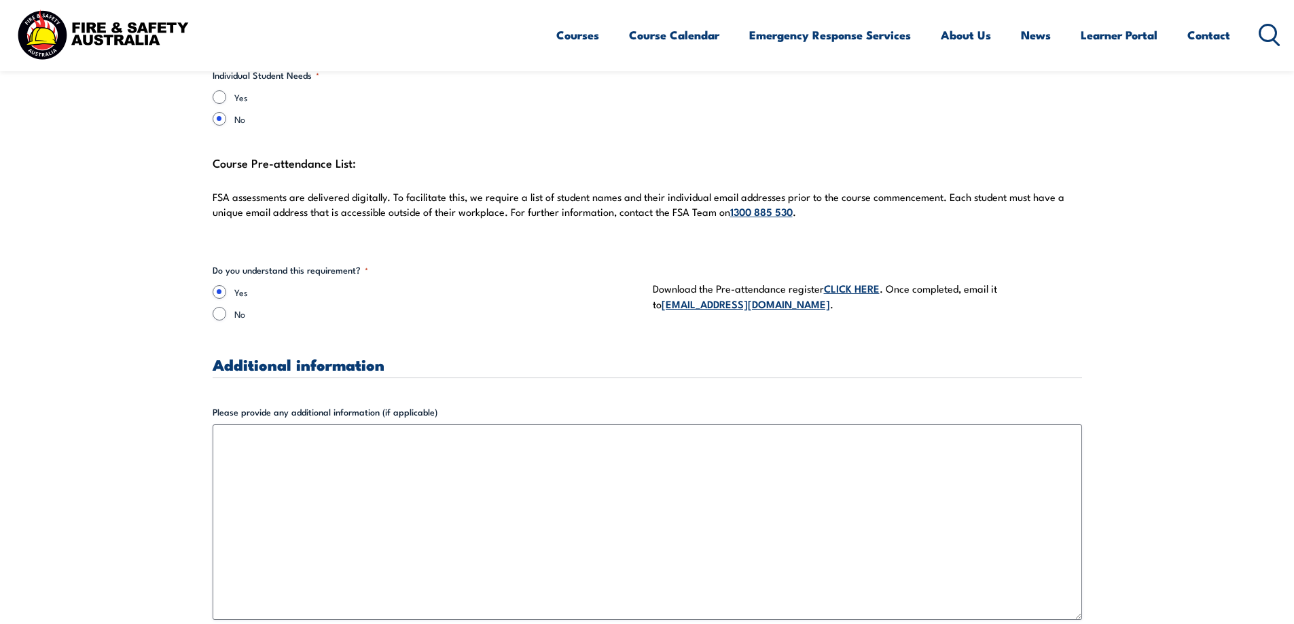
scroll to position [4213, 0]
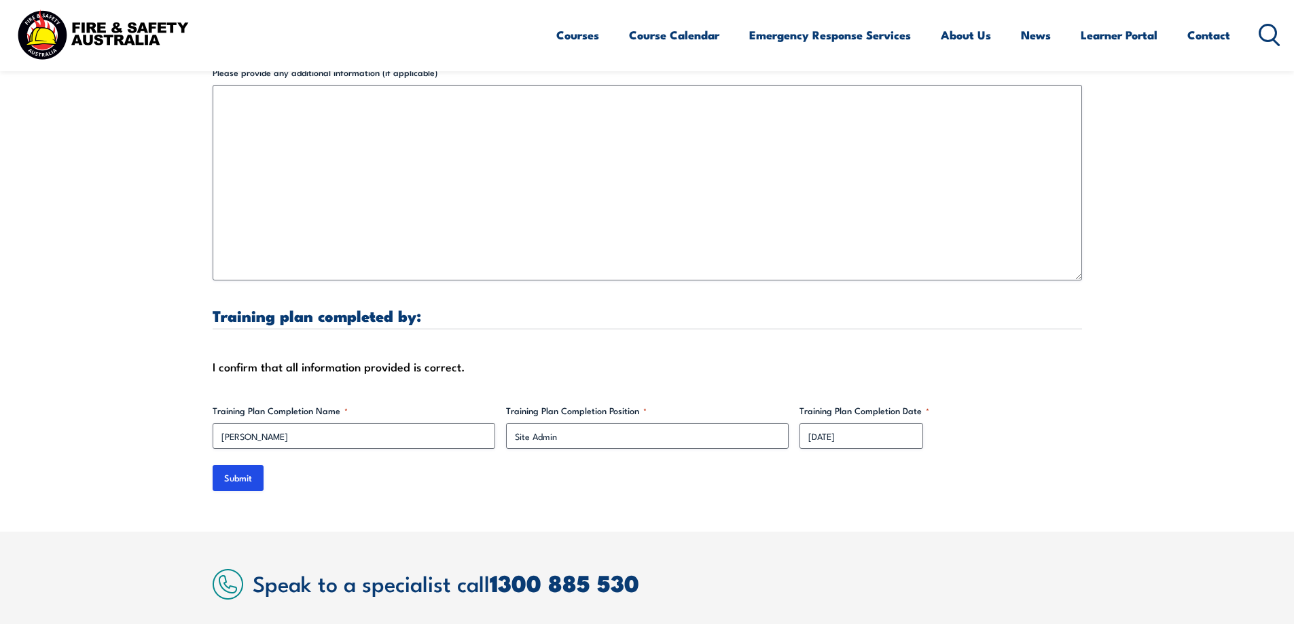
type textarea "NA"
click at [217, 465] on input "Submit" at bounding box center [238, 478] width 51 height 26
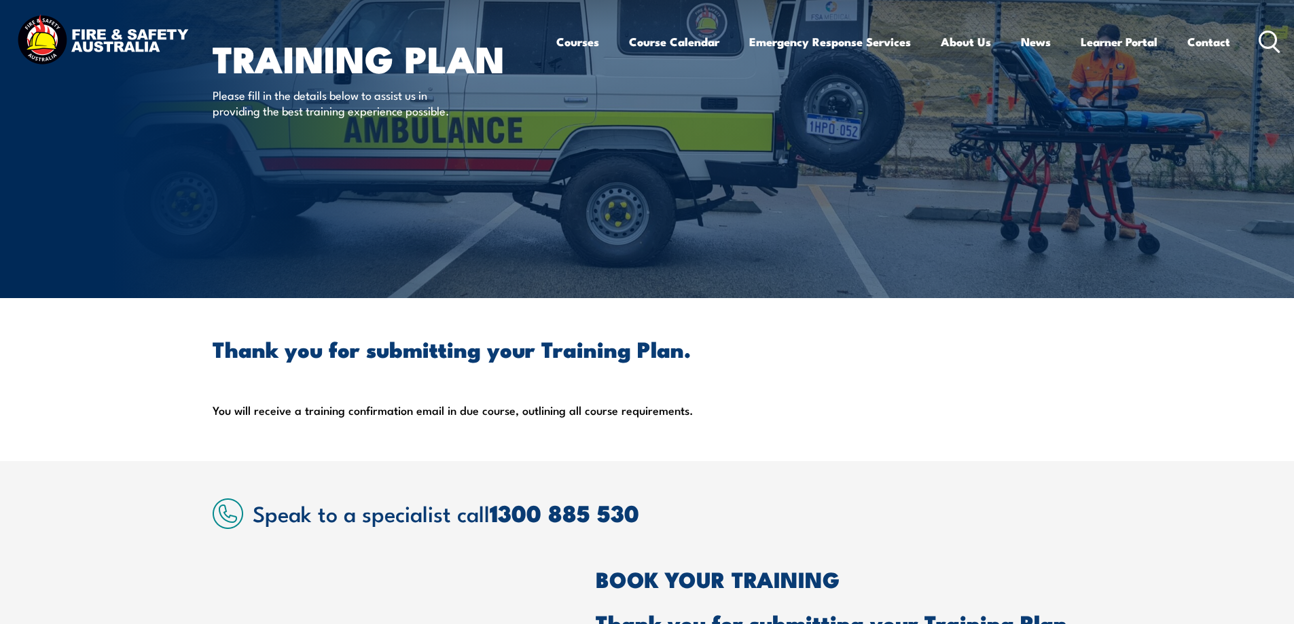
scroll to position [0, 0]
